Goal: Task Accomplishment & Management: Complete application form

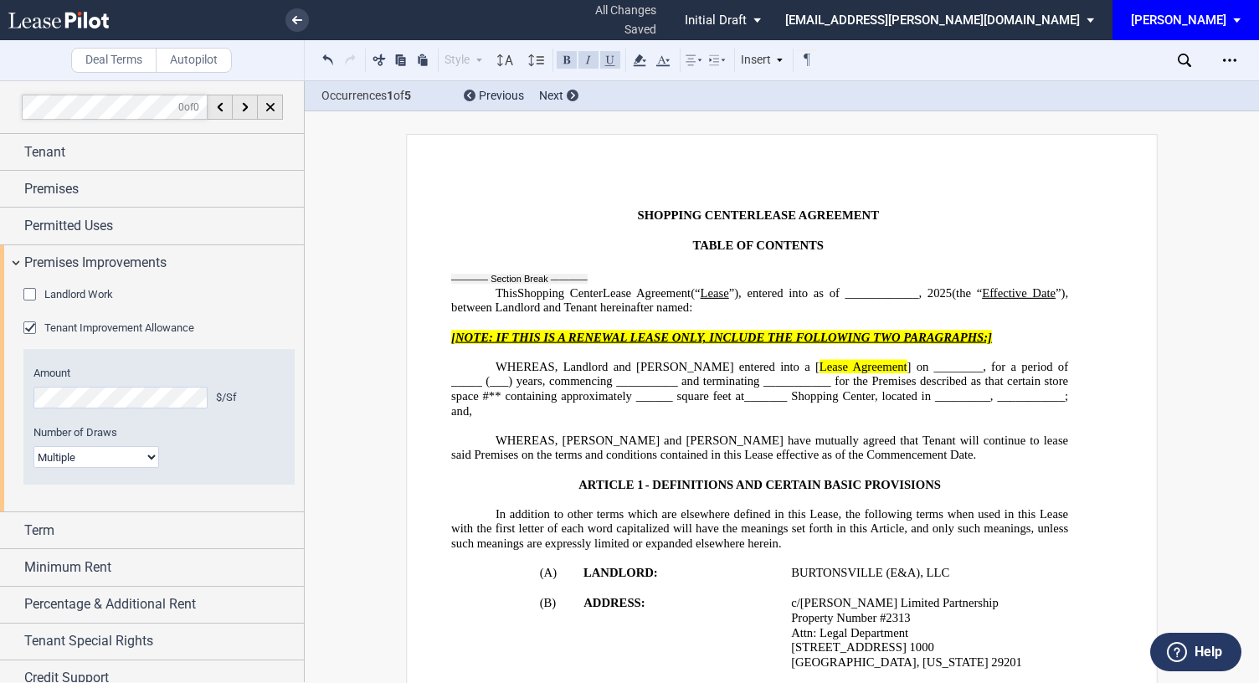
select select "multiple"
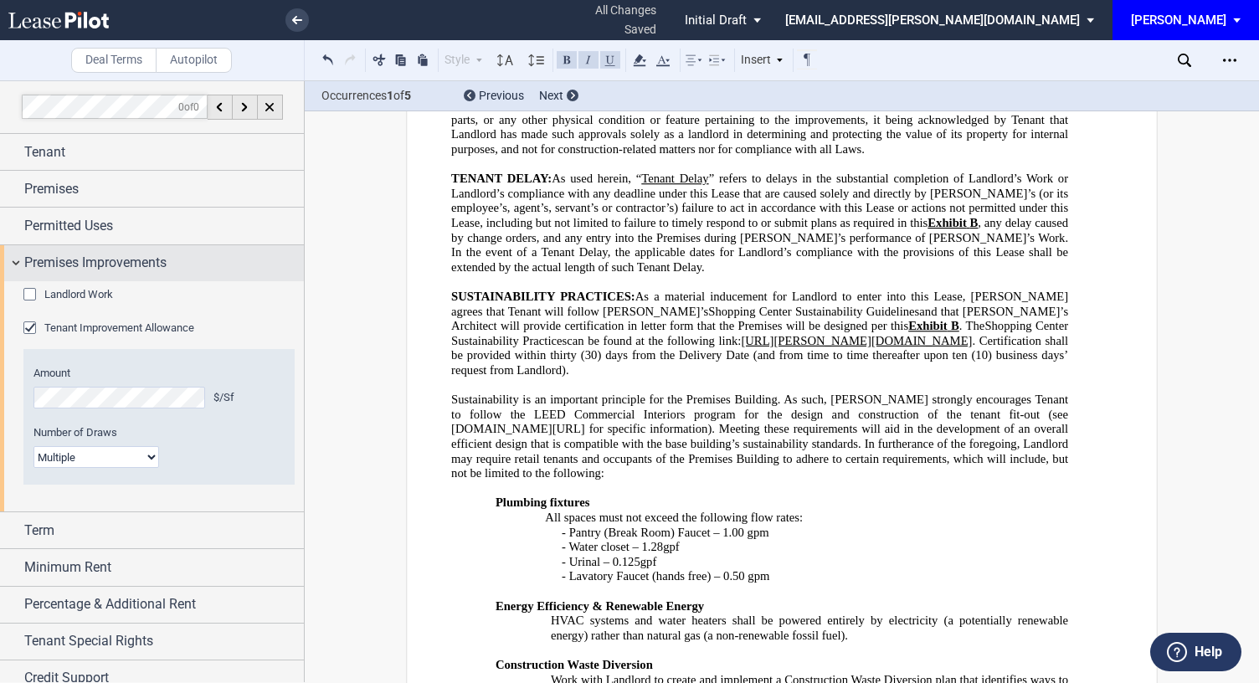
click at [22, 266] on div "Premises Improvements" at bounding box center [152, 263] width 304 height 36
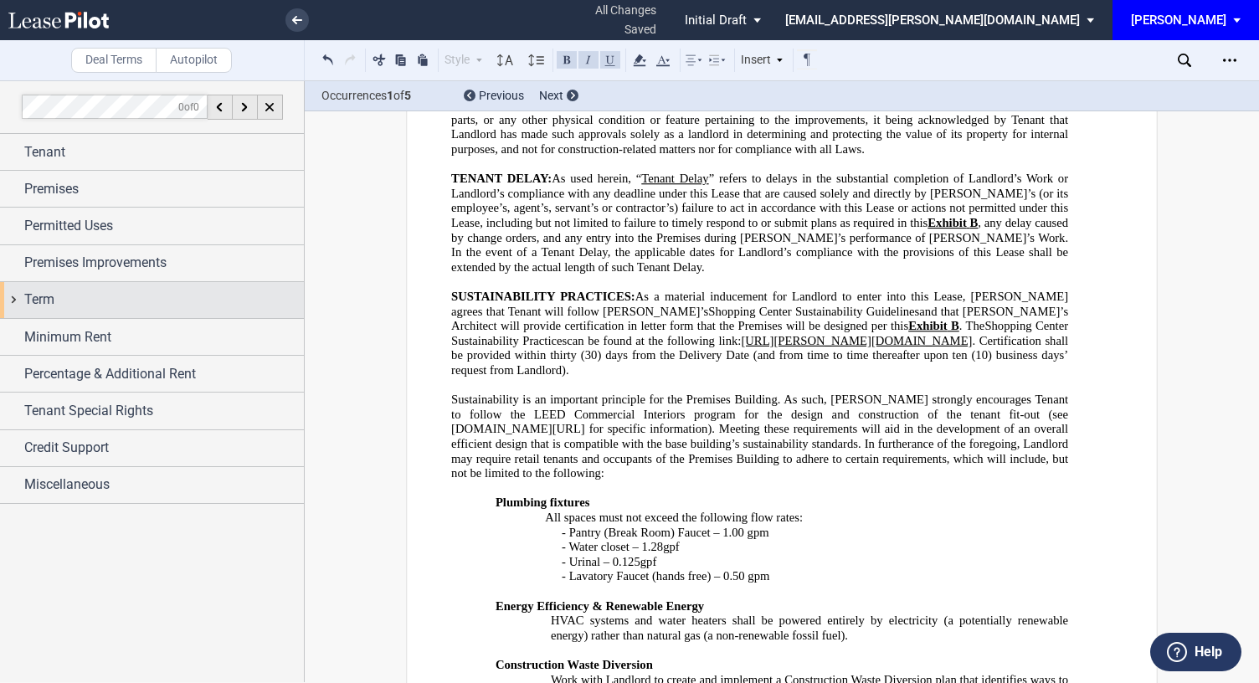
click at [22, 309] on div "Term" at bounding box center [152, 300] width 304 height 36
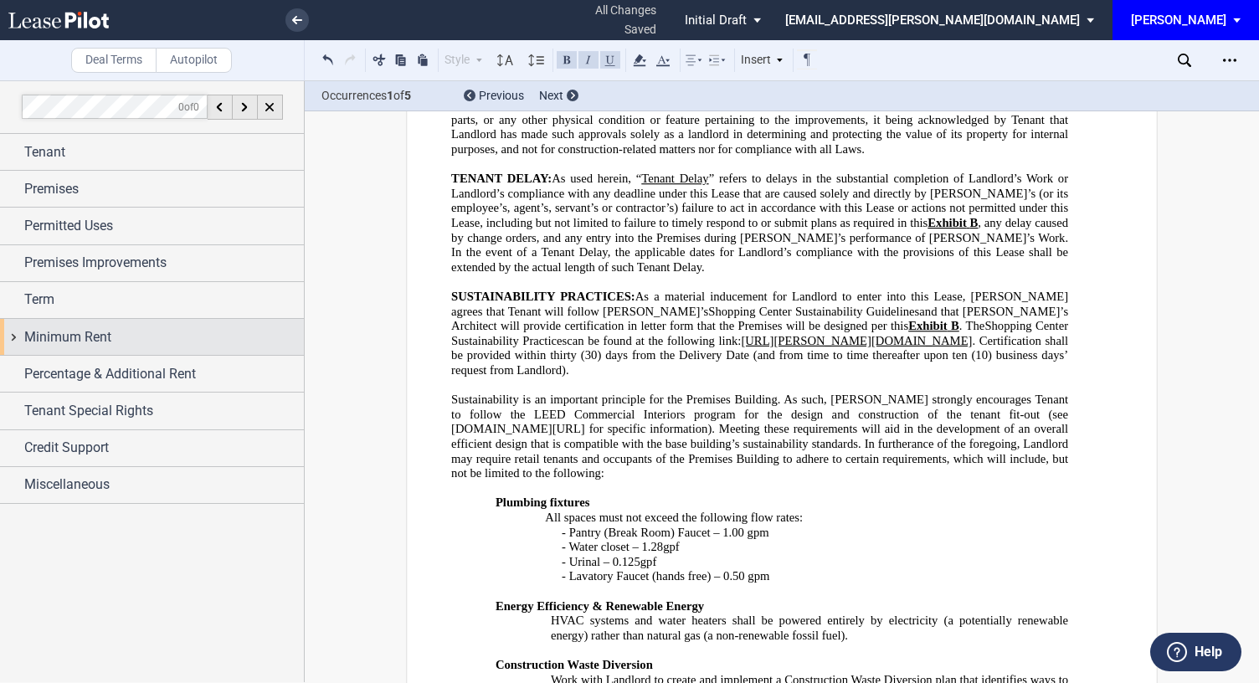
scroll to position [0, 0]
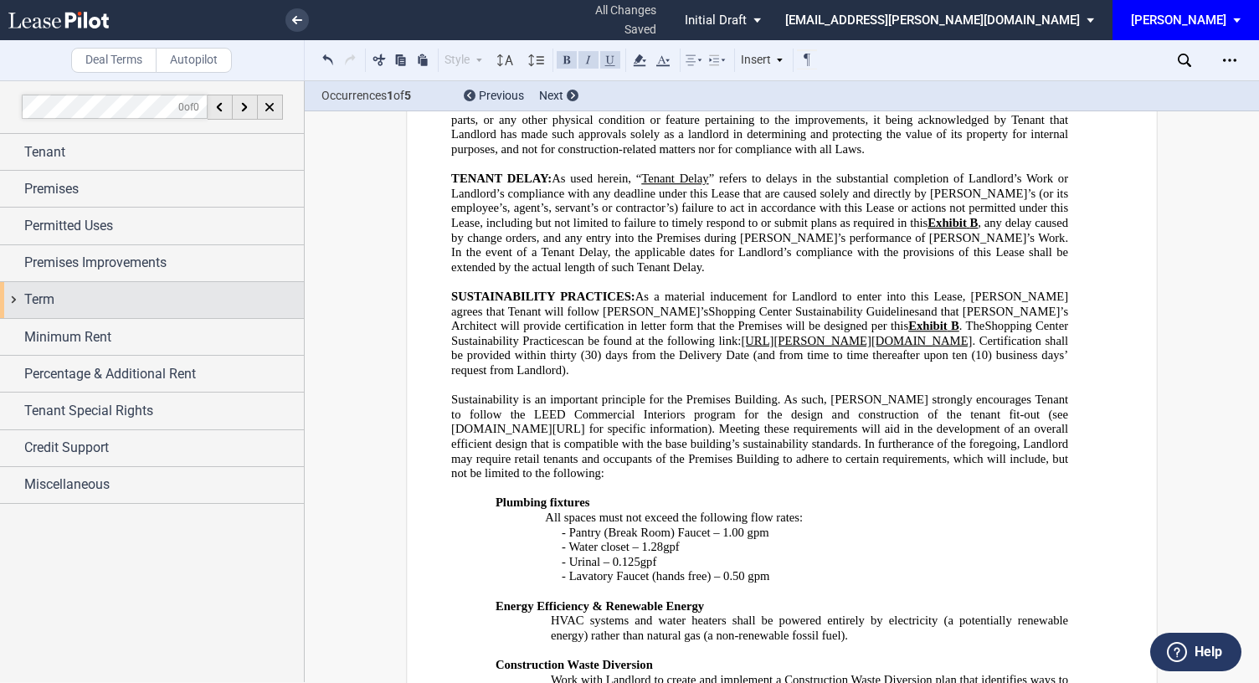
click at [20, 304] on div "Term" at bounding box center [152, 300] width 304 height 36
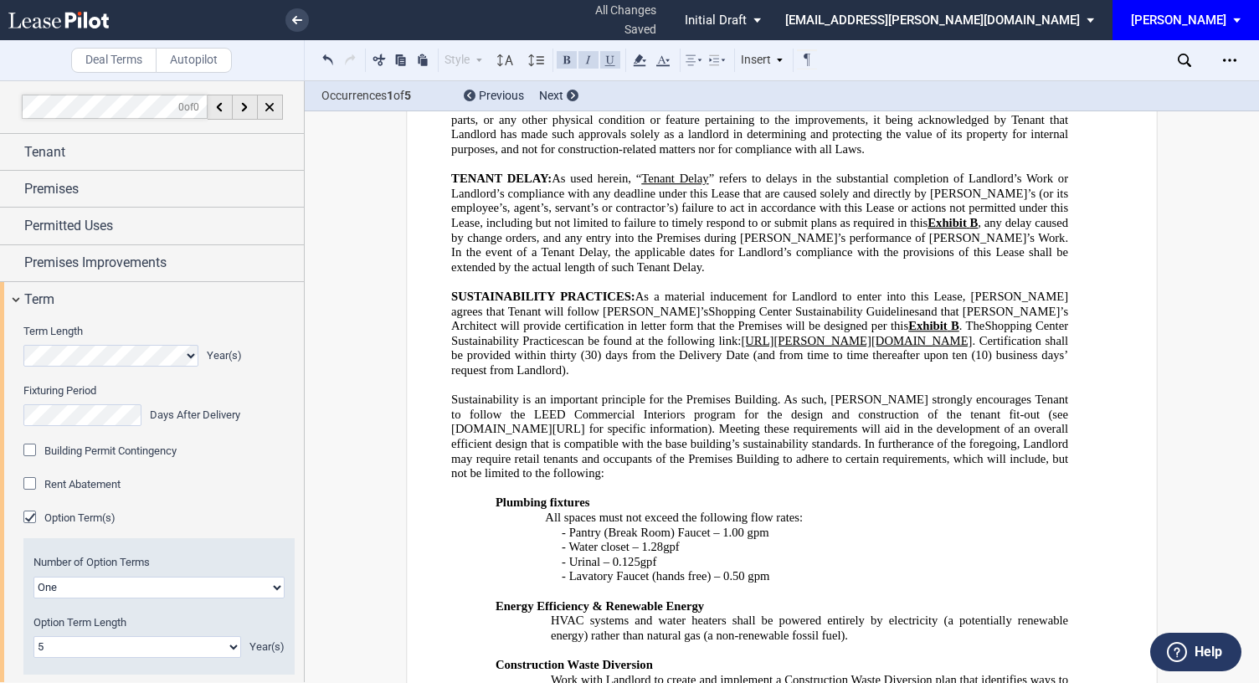
click at [196, 587] on select "One Two" at bounding box center [158, 588] width 251 height 22
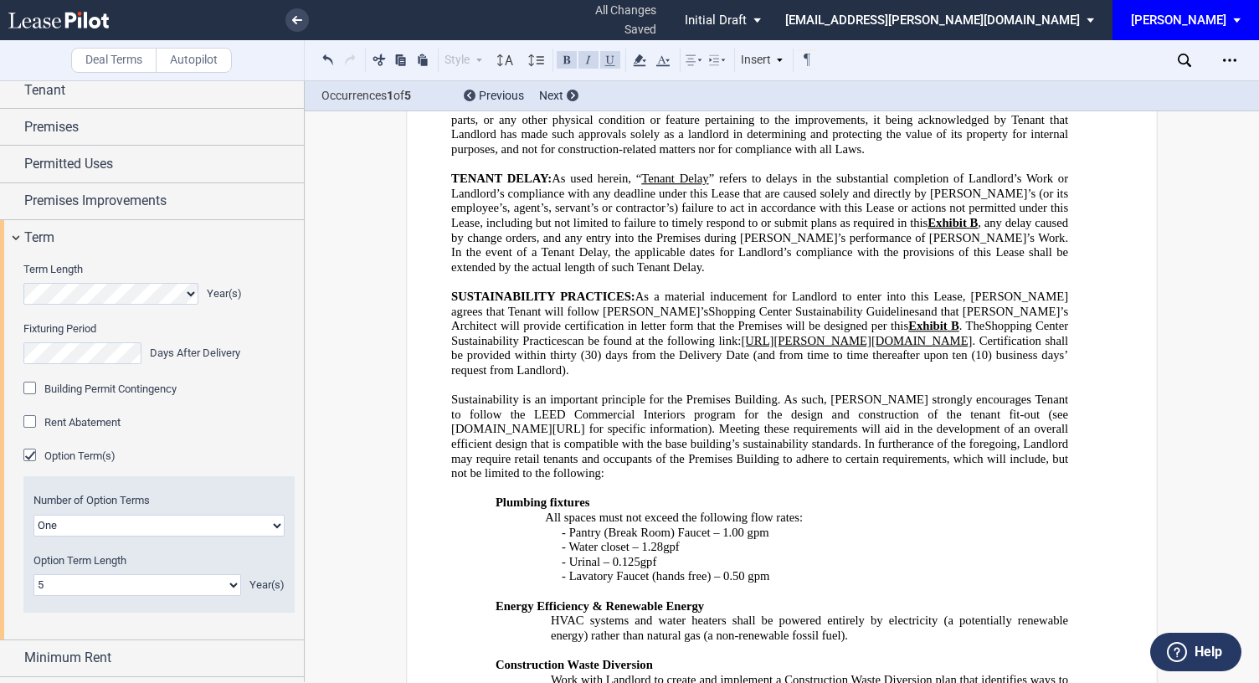
scroll to position [84, 0]
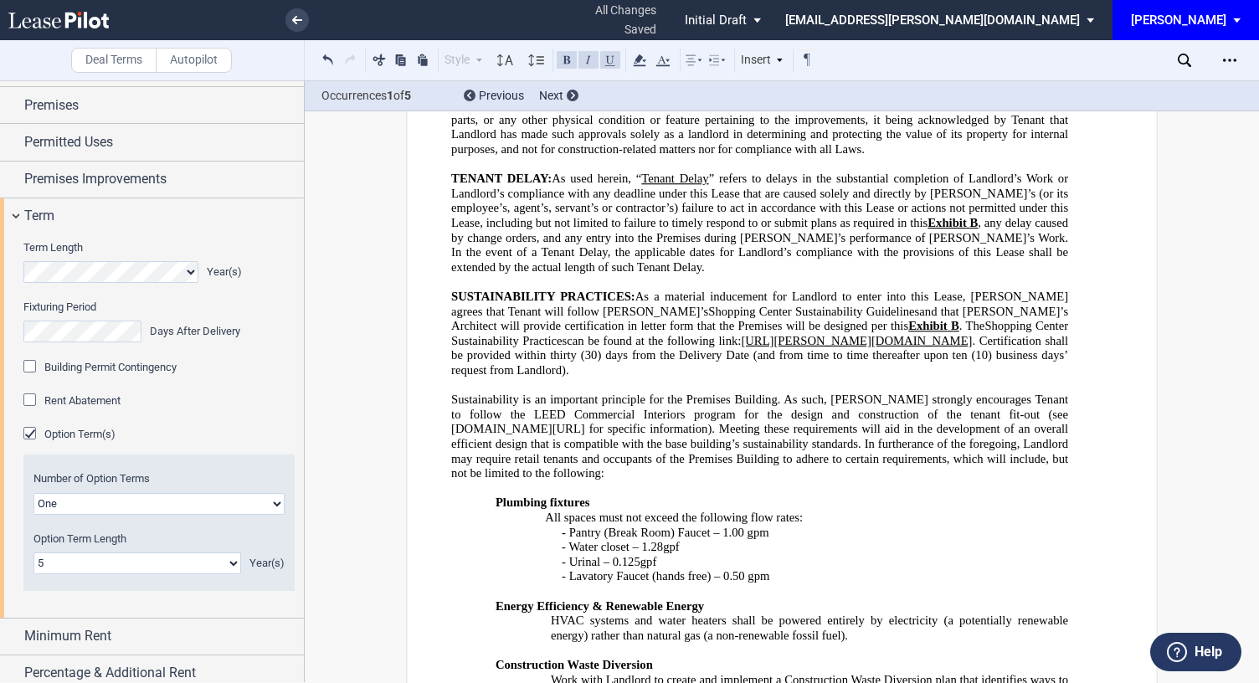
click at [167, 506] on select "One Two" at bounding box center [158, 504] width 251 height 22
select select "2"
click at [33, 493] on select "One Two" at bounding box center [158, 504] width 251 height 22
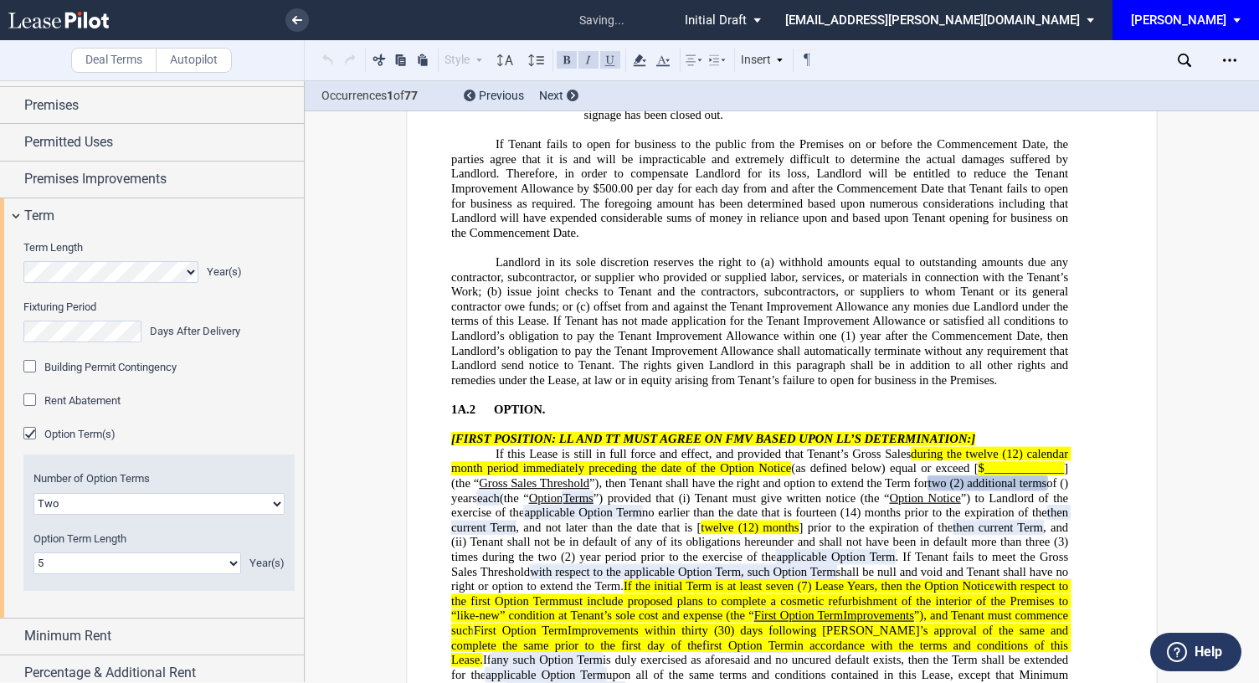
scroll to position [4239, 0]
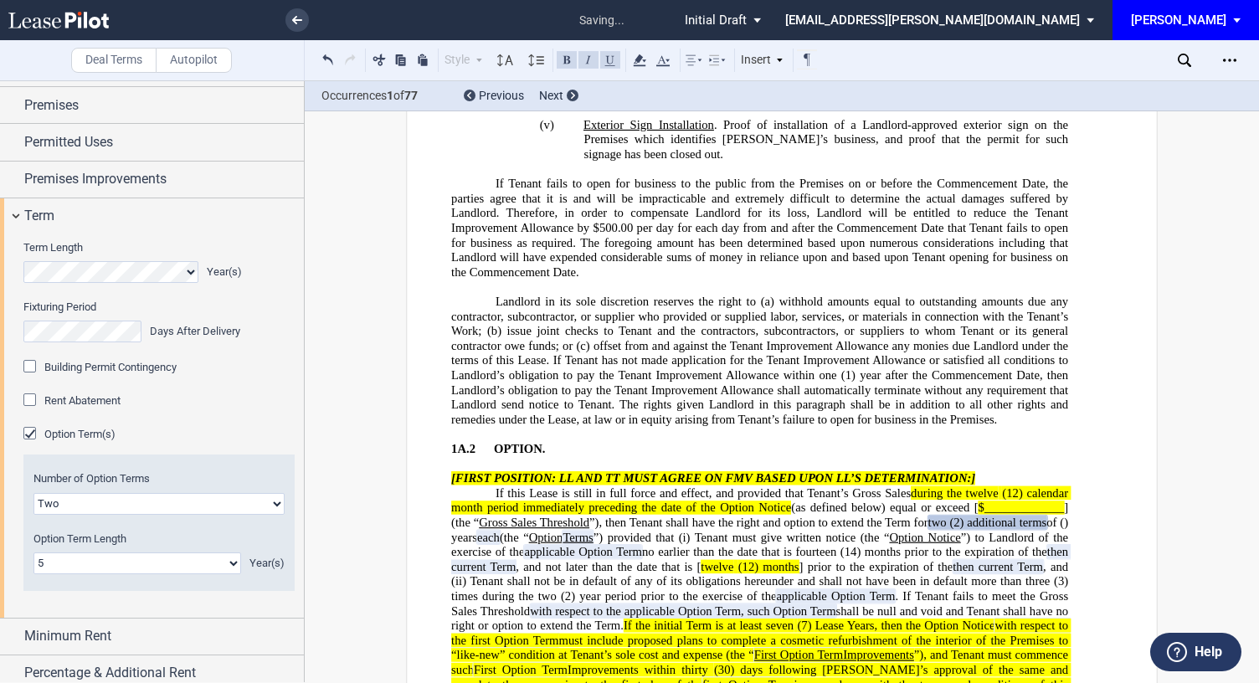
click at [186, 501] on select "One Two" at bounding box center [158, 504] width 251 height 22
click at [672, 633] on span "must include proposed plans to complete a cosmetic refurbishment of the interio…" at bounding box center [761, 647] width 620 height 28
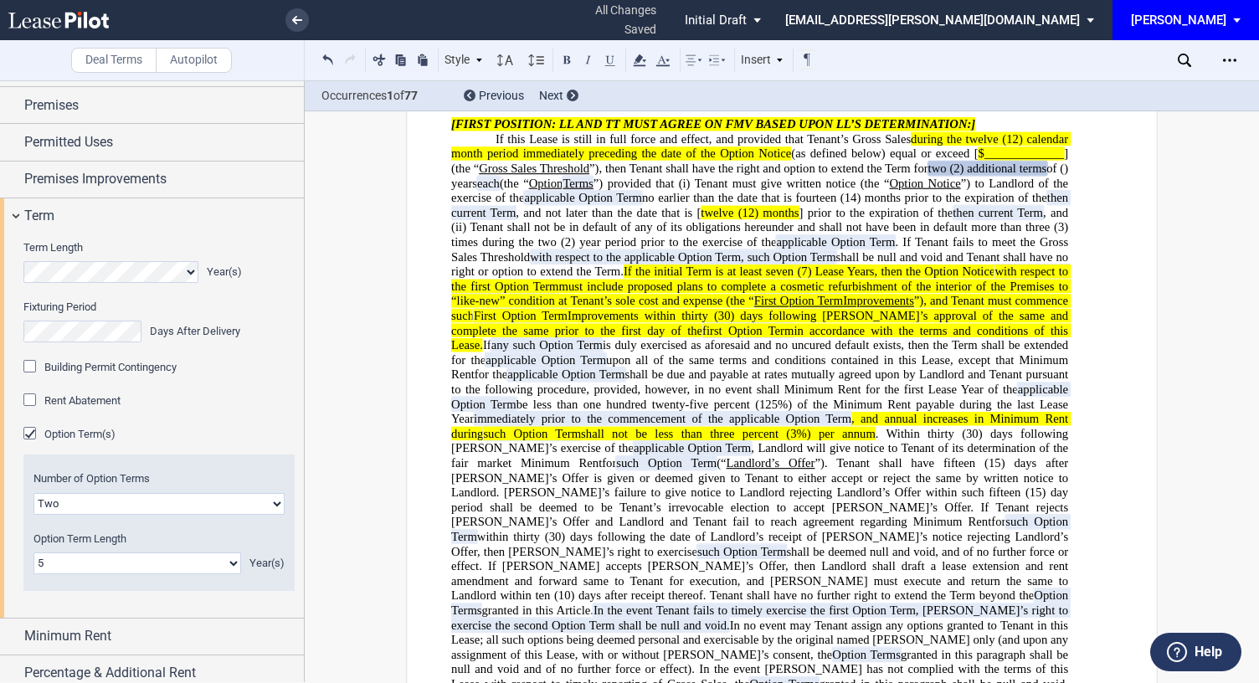
scroll to position [4490, 0]
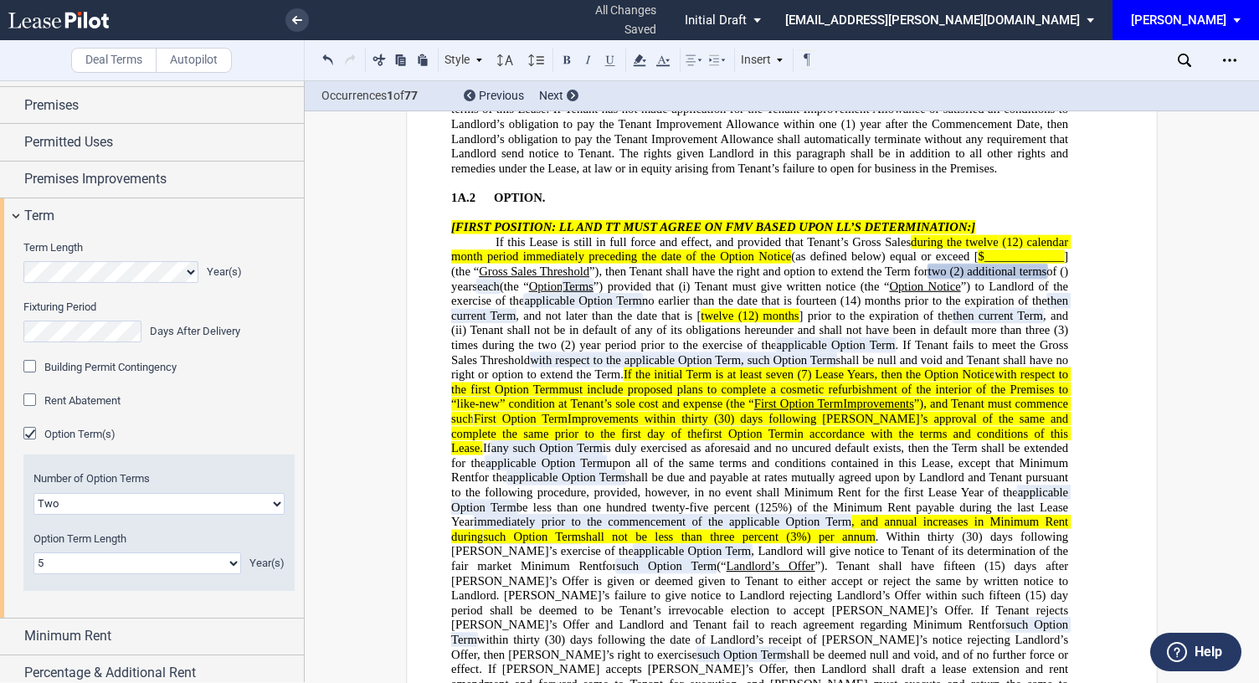
drag, startPoint x: 483, startPoint y: 248, endPoint x: 949, endPoint y: 557, distance: 559.2
click at [949, 557] on p "If this Lease is still in full force and effect, and provided that Tenant’s Gro…" at bounding box center [759, 521] width 617 height 574
